Goal: Obtain resource: Download file/media

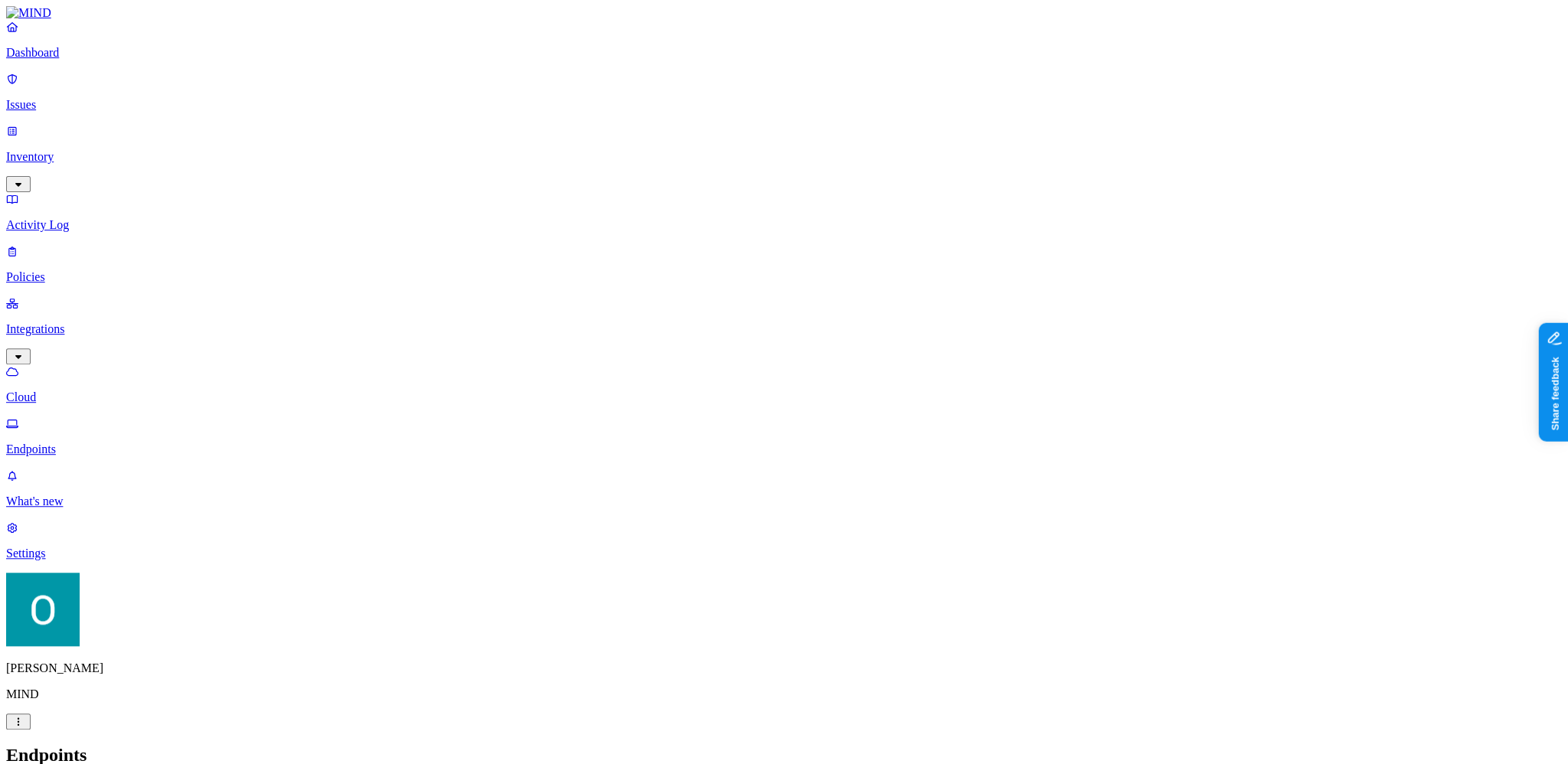
click at [1370, 745] on div "Endpoints Deploy" at bounding box center [784, 771] width 1556 height 52
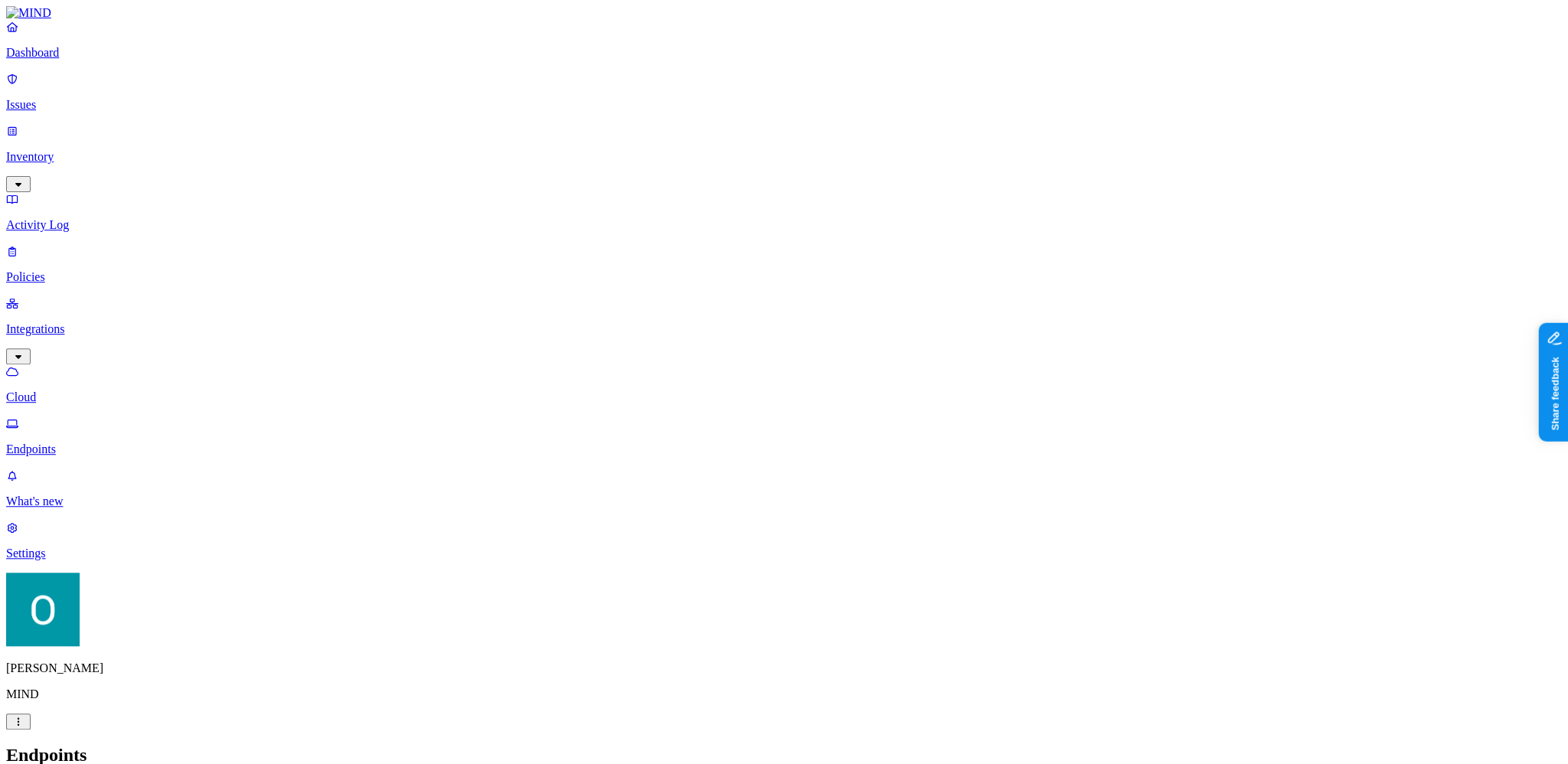
click at [1090, 745] on div "Endpoints Deploy" at bounding box center [784, 771] width 1556 height 52
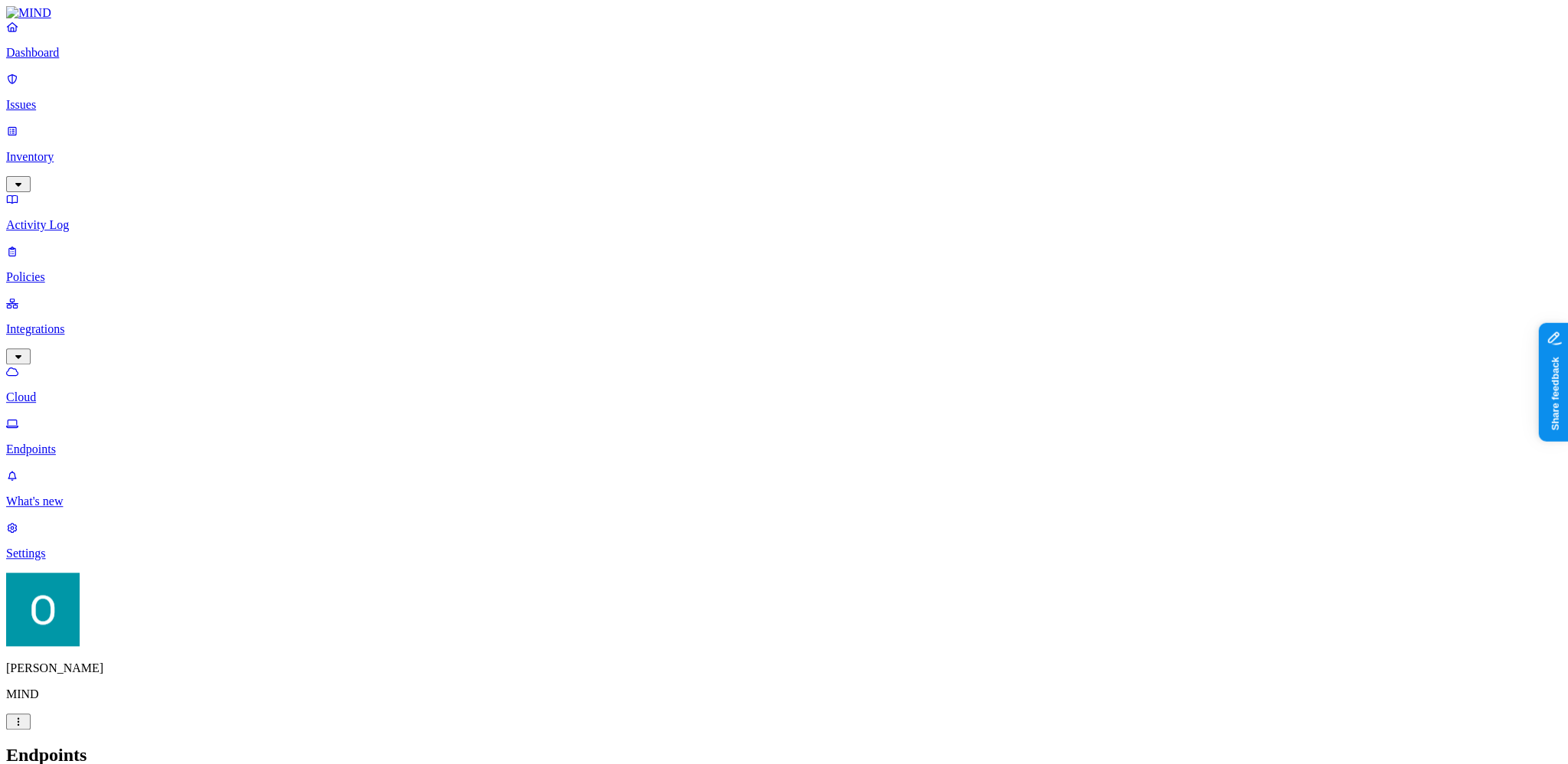
click at [1345, 745] on h2 "Endpoints" at bounding box center [784, 755] width 1556 height 20
